Goal: Find specific page/section: Find specific page/section

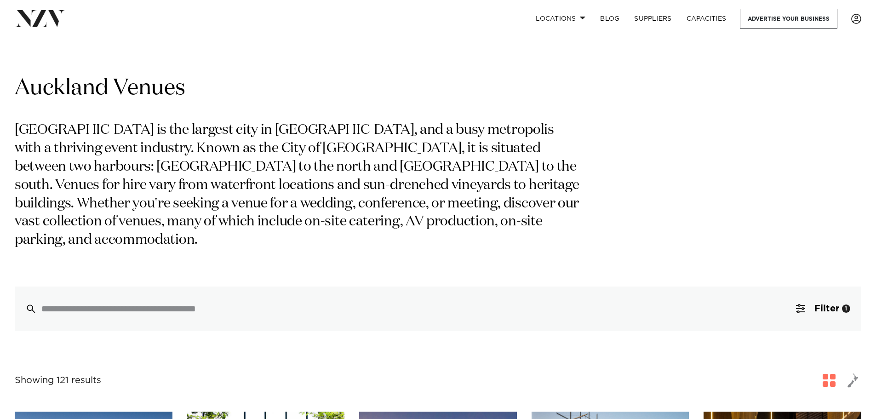
click at [381, 176] on p "[GEOGRAPHIC_DATA] is the largest city in [GEOGRAPHIC_DATA], and a busy metropol…" at bounding box center [299, 185] width 569 height 128
click at [380, 175] on p "[GEOGRAPHIC_DATA] is the largest city in [GEOGRAPHIC_DATA], and a busy metropol…" at bounding box center [299, 185] width 569 height 128
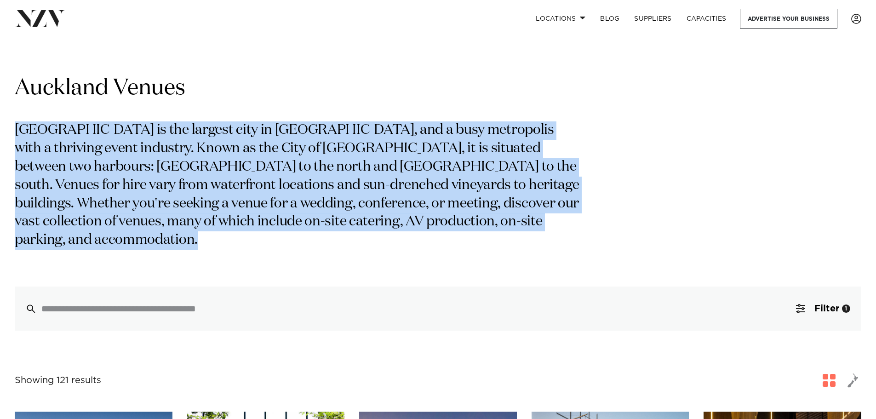
click at [380, 175] on p "[GEOGRAPHIC_DATA] is the largest city in [GEOGRAPHIC_DATA], and a busy metropol…" at bounding box center [299, 185] width 569 height 128
click at [374, 179] on p "[GEOGRAPHIC_DATA] is the largest city in [GEOGRAPHIC_DATA], and a busy metropol…" at bounding box center [299, 185] width 569 height 128
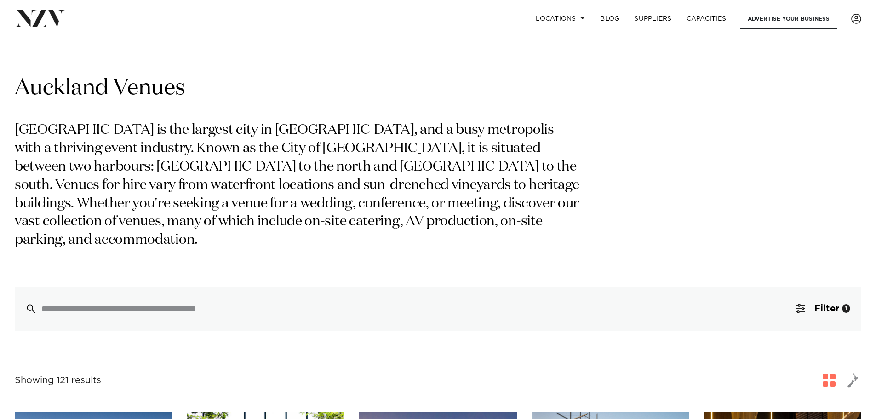
click at [441, 218] on p "[GEOGRAPHIC_DATA] is the largest city in [GEOGRAPHIC_DATA], and a busy metropol…" at bounding box center [299, 185] width 569 height 128
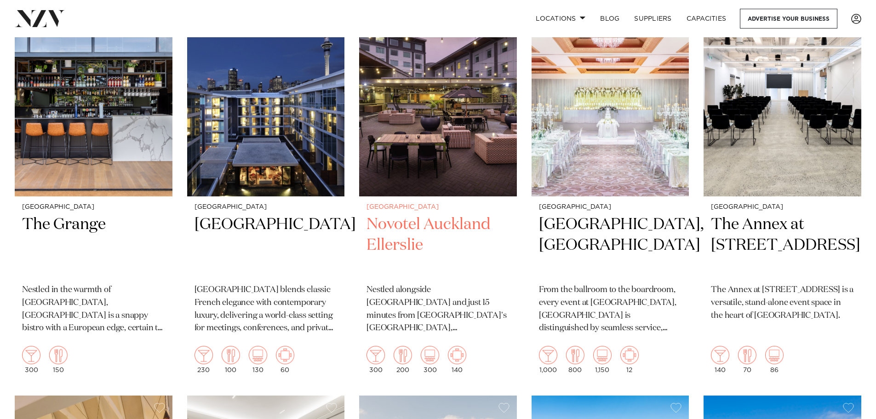
scroll to position [2530, 0]
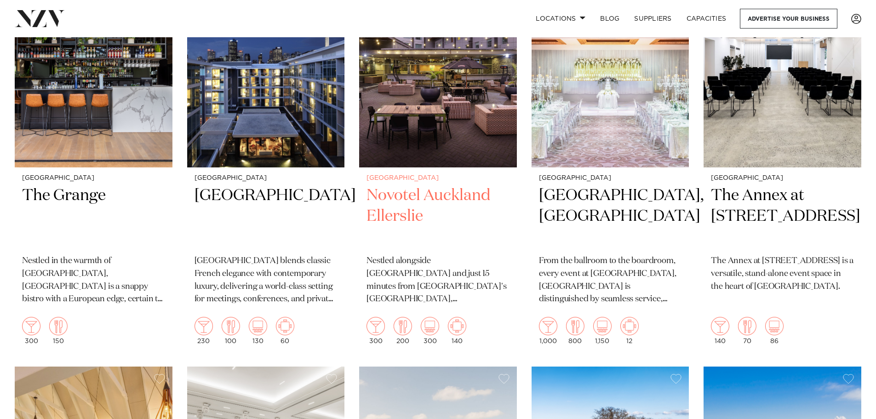
click at [425, 185] on h2 "Novotel Auckland Ellerslie" at bounding box center [438, 216] width 143 height 62
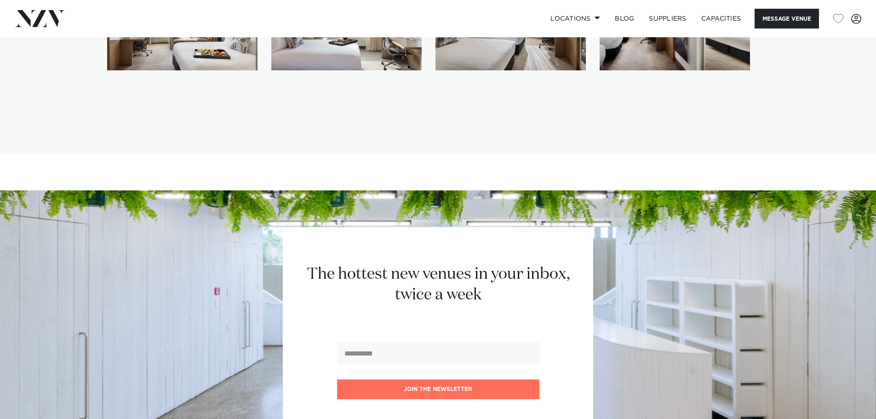
scroll to position [2392, 0]
